Goal: Navigation & Orientation: Find specific page/section

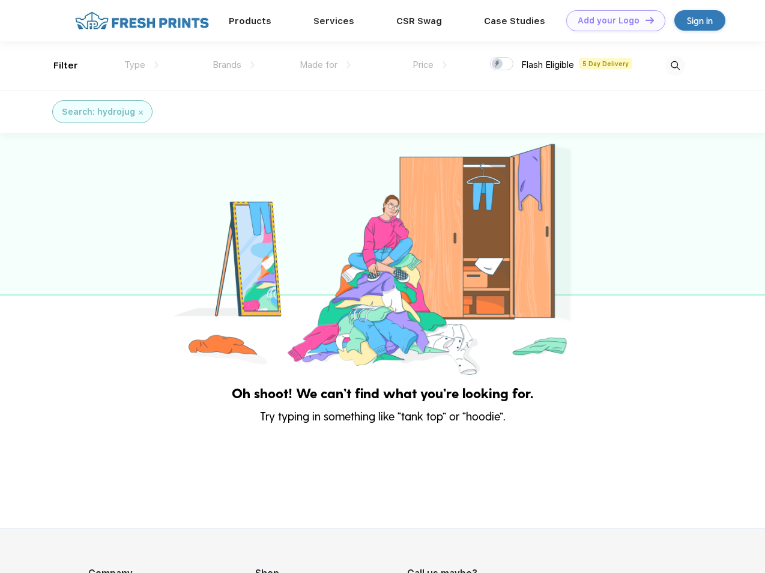
click at [611, 20] on link "Add your Logo Design Tool" at bounding box center [615, 20] width 99 height 21
click at [0, 0] on div "Design Tool" at bounding box center [0, 0] width 0 height 0
click at [644, 20] on link "Add your Logo Design Tool" at bounding box center [615, 20] width 99 height 21
click at [58, 65] on div "Filter" at bounding box center [65, 66] width 25 height 14
click at [142, 65] on span "Type" at bounding box center [134, 64] width 21 height 11
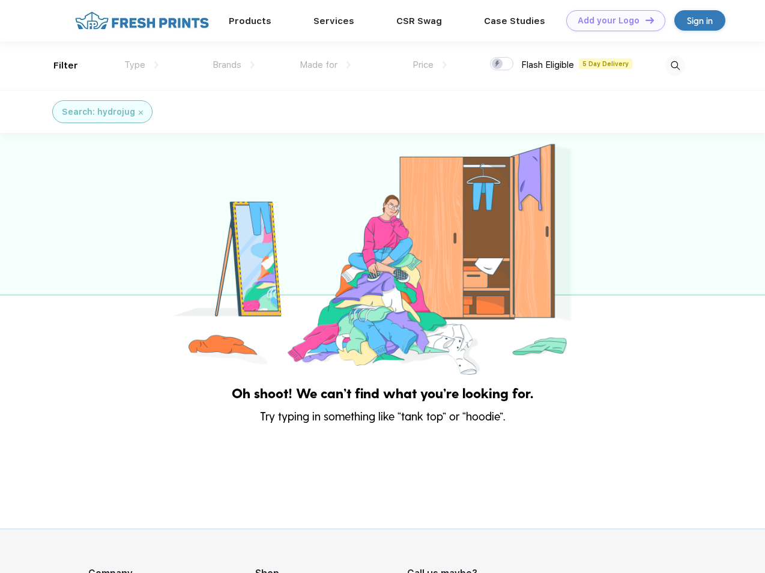
click at [233, 65] on span "Brands" at bounding box center [226, 64] width 29 height 11
click at [325, 65] on span "Made for" at bounding box center [319, 64] width 38 height 11
click at [430, 65] on span "Price" at bounding box center [422, 64] width 21 height 11
click at [502, 64] on div at bounding box center [501, 63] width 23 height 13
click at [498, 64] on input "checkbox" at bounding box center [494, 60] width 8 height 8
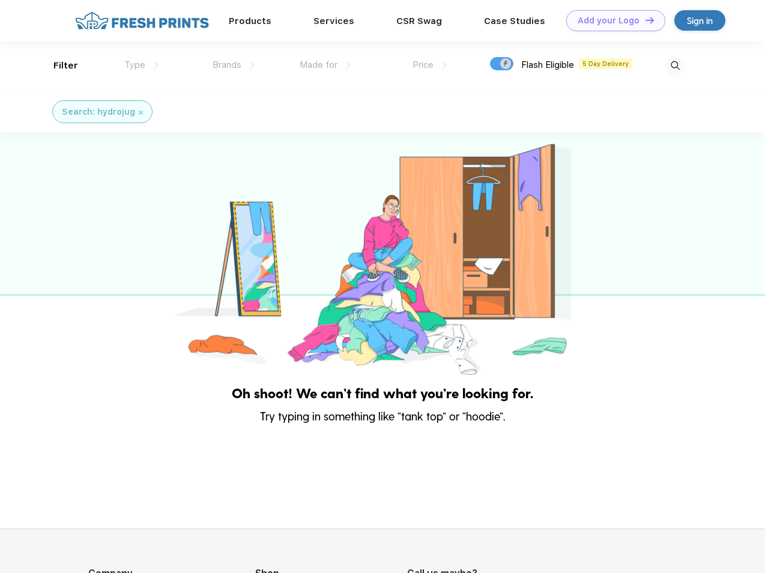
click at [675, 65] on img at bounding box center [675, 66] width 20 height 20
